Goal: Check status

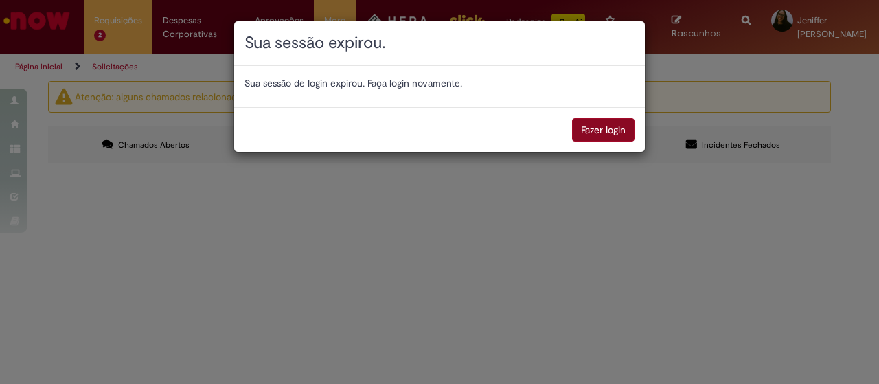
click at [618, 135] on button "Fazer login" at bounding box center [603, 129] width 62 height 23
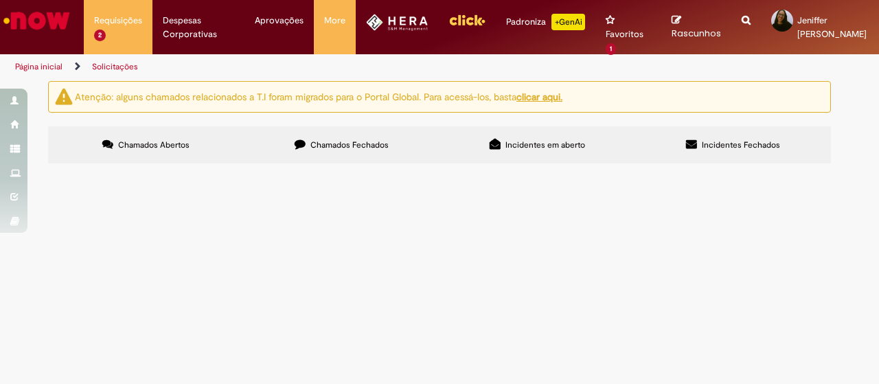
click at [0, 0] on td "Fizemos todo o processo de cadastro do cliente, mas ocorreu erro de integração …" at bounding box center [0, 0] width 0 height 0
